Goal: Information Seeking & Learning: Learn about a topic

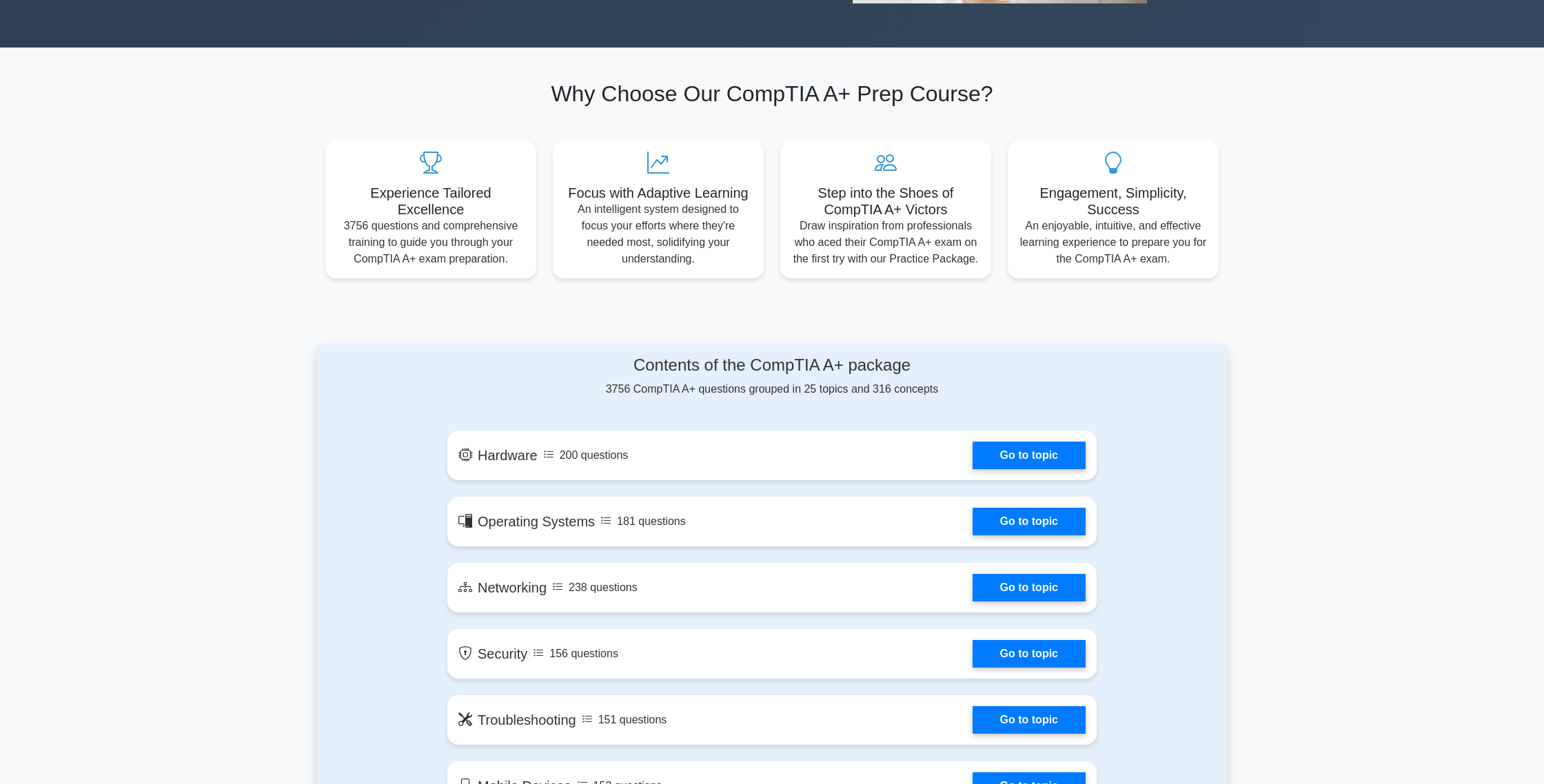
scroll to position [477, 0]
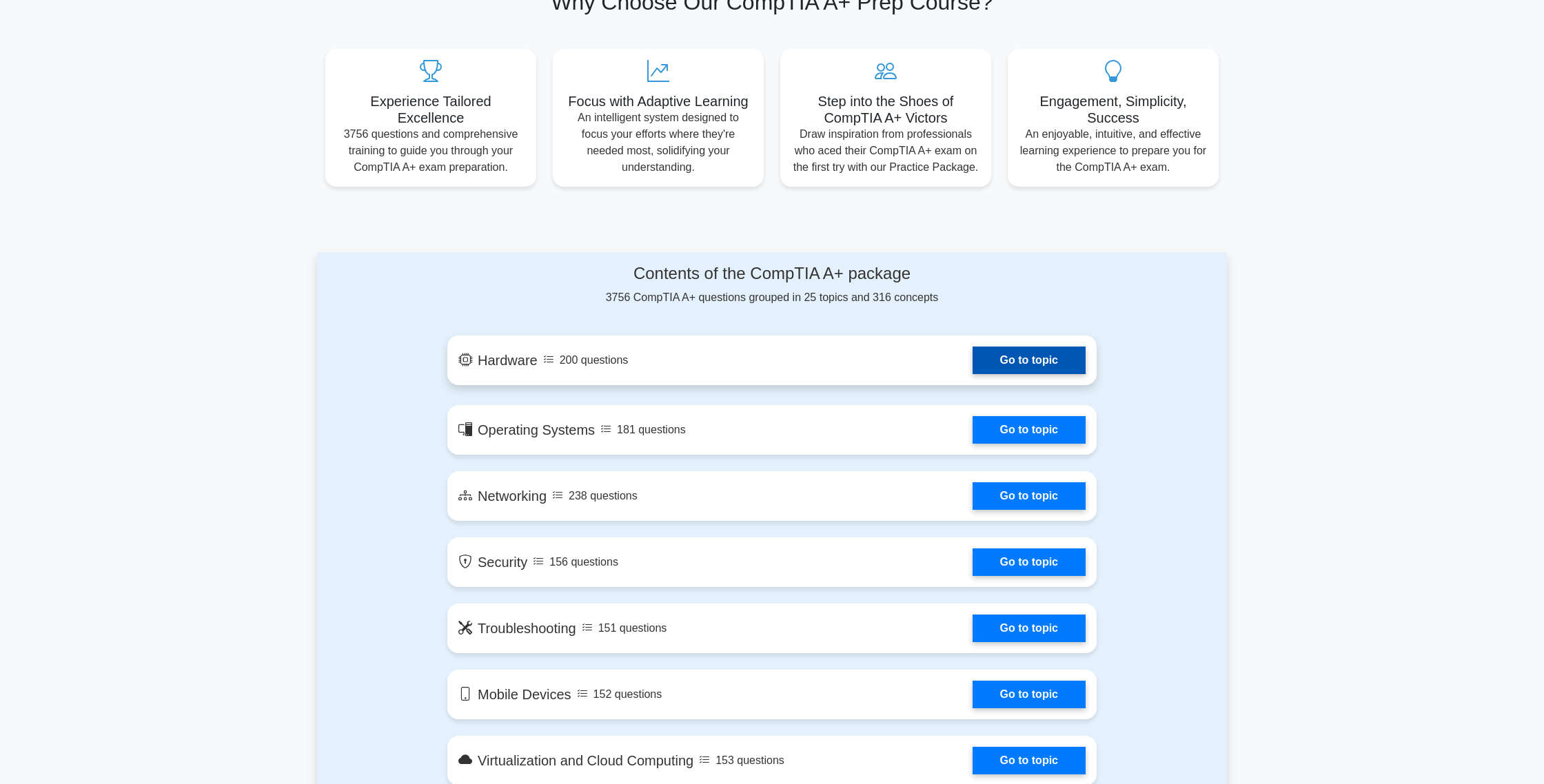
click at [976, 369] on link "Go to topic" at bounding box center [1028, 360] width 113 height 28
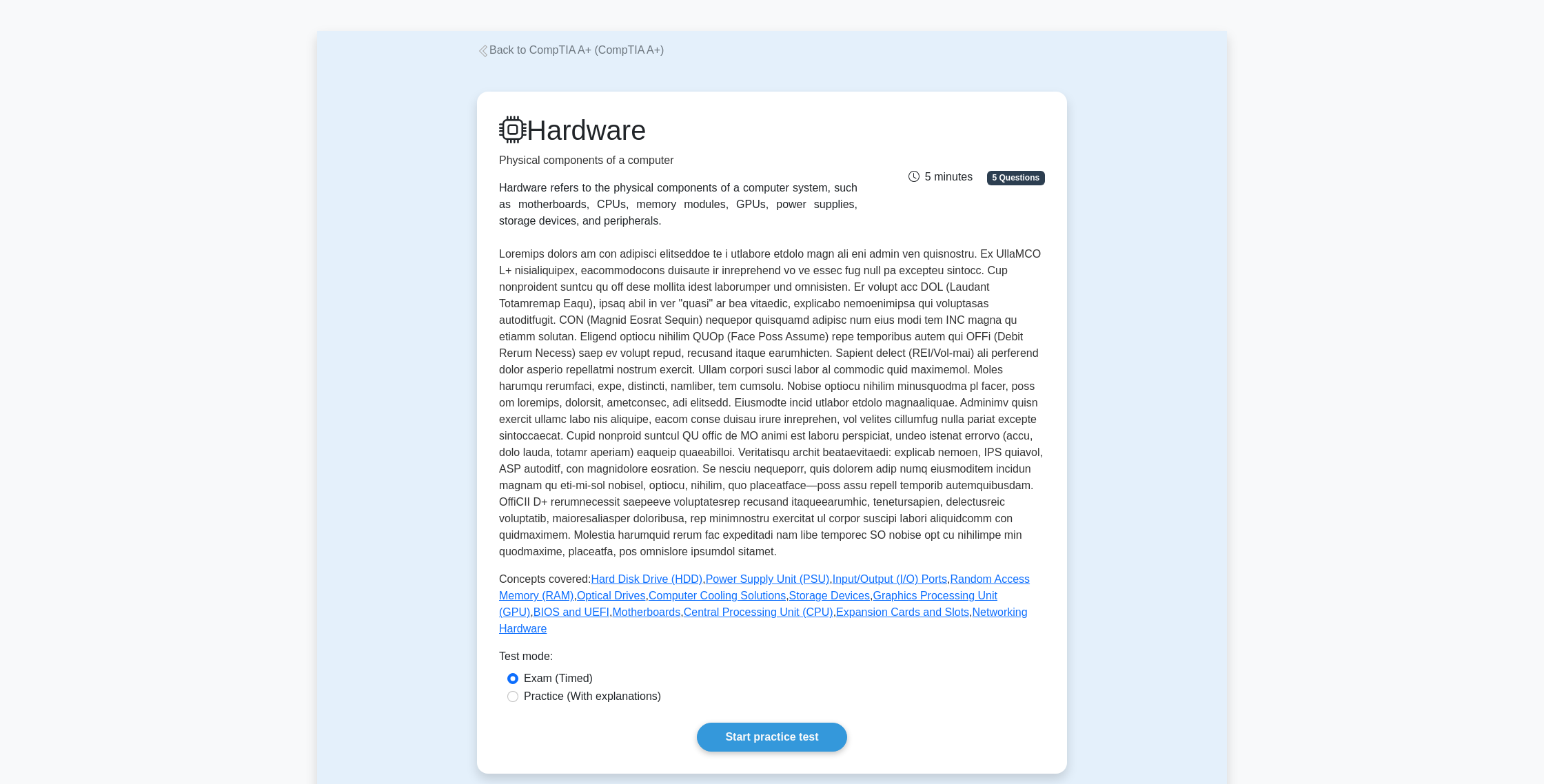
scroll to position [113, 0]
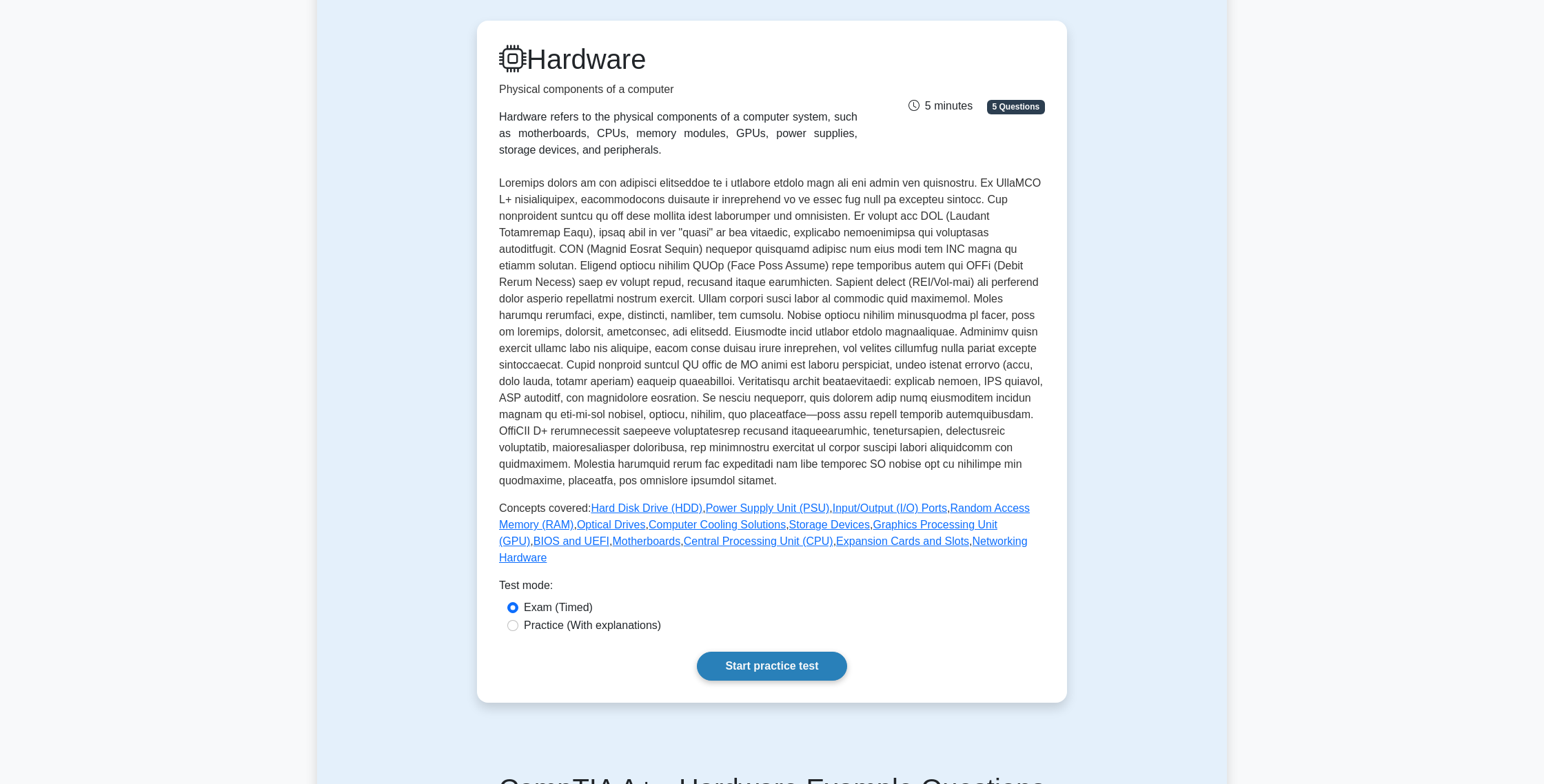
click at [781, 651] on link "Start practice test" at bounding box center [771, 666] width 150 height 29
